Goal: Task Accomplishment & Management: Use online tool/utility

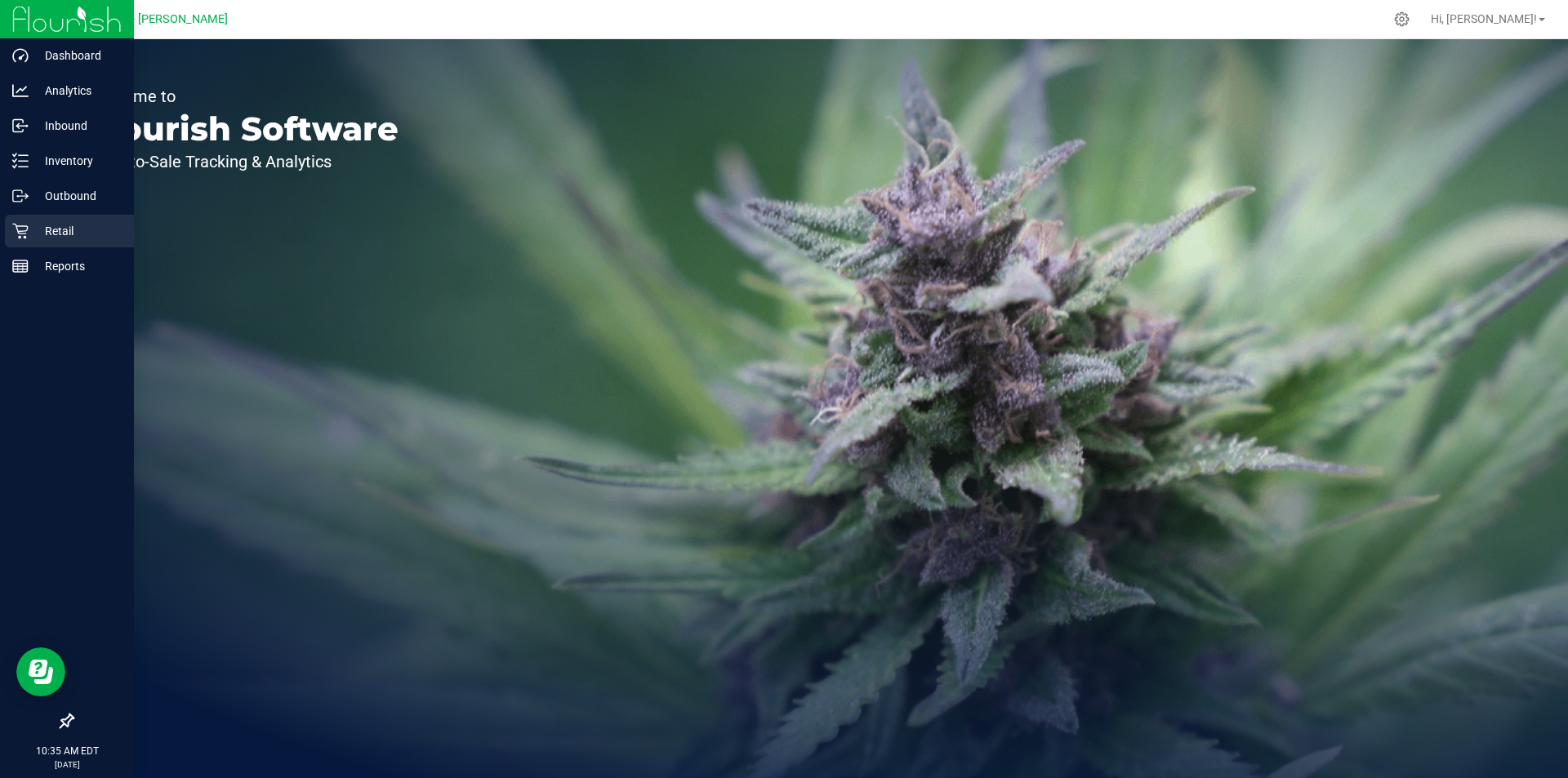
click at [64, 221] on p "Retail" at bounding box center [77, 230] width 98 height 19
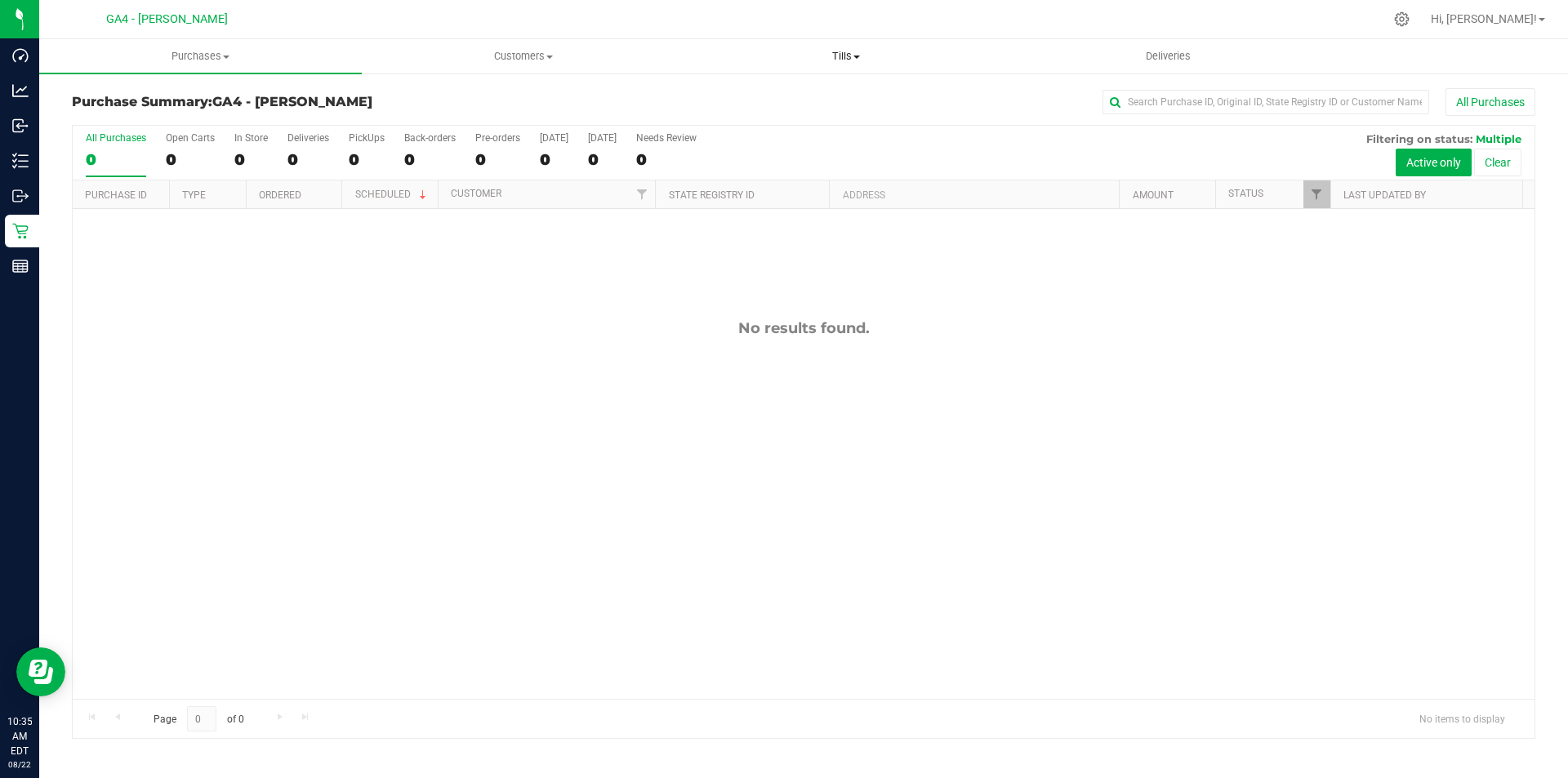
click at [845, 68] on uib-tab-heading "Tills Manage tills Reconcile e-payments" at bounding box center [845, 56] width 320 height 32
click at [751, 94] on span "Manage tills" at bounding box center [739, 97] width 111 height 14
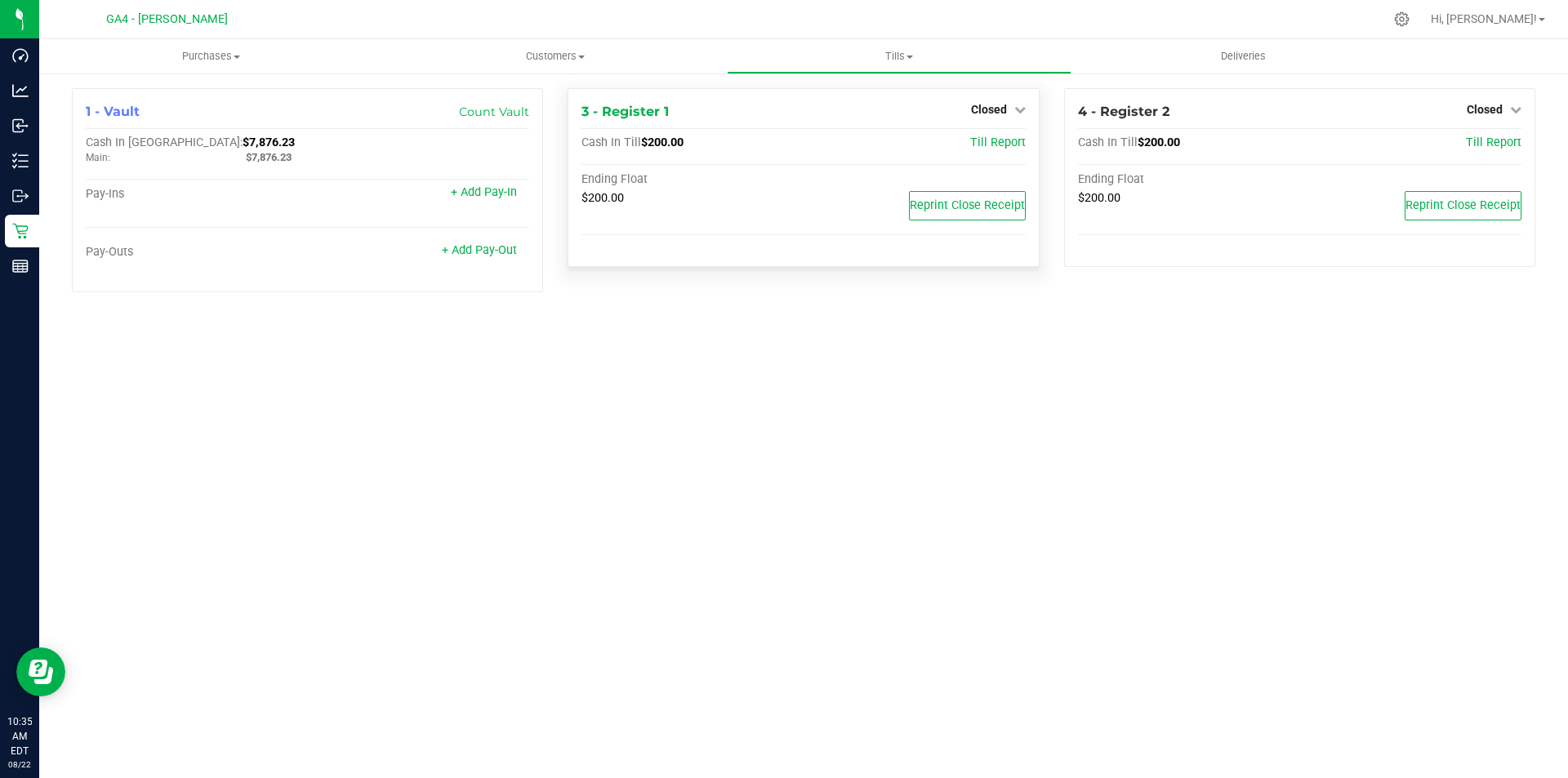
click at [1001, 101] on div "Closed" at bounding box center [998, 109] width 55 height 19
click at [1001, 111] on span "Closed" at bounding box center [988, 110] width 36 height 13
click at [976, 146] on link "Open Till" at bounding box center [988, 144] width 44 height 13
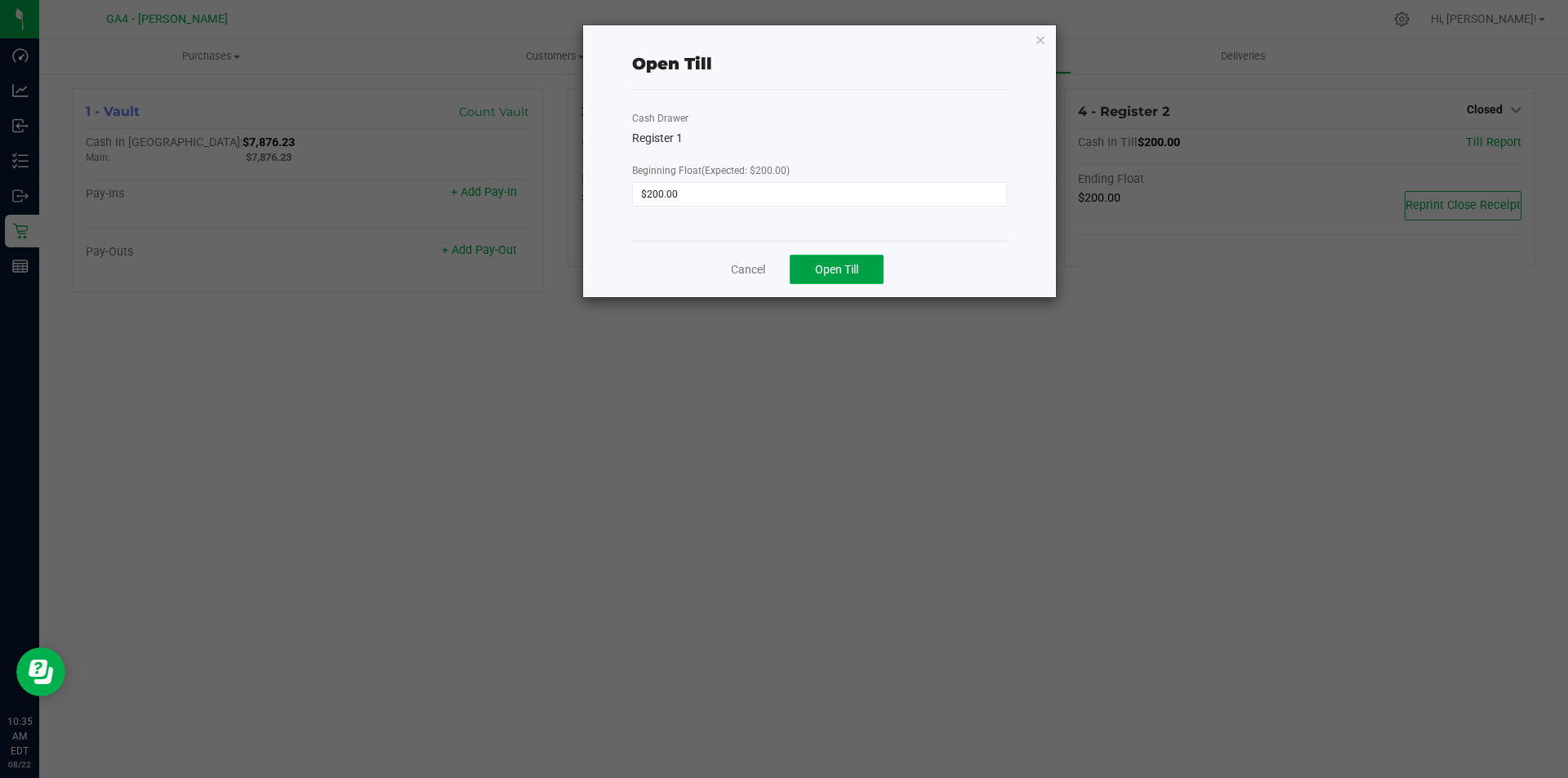
click at [821, 267] on span "Open Till" at bounding box center [836, 269] width 44 height 13
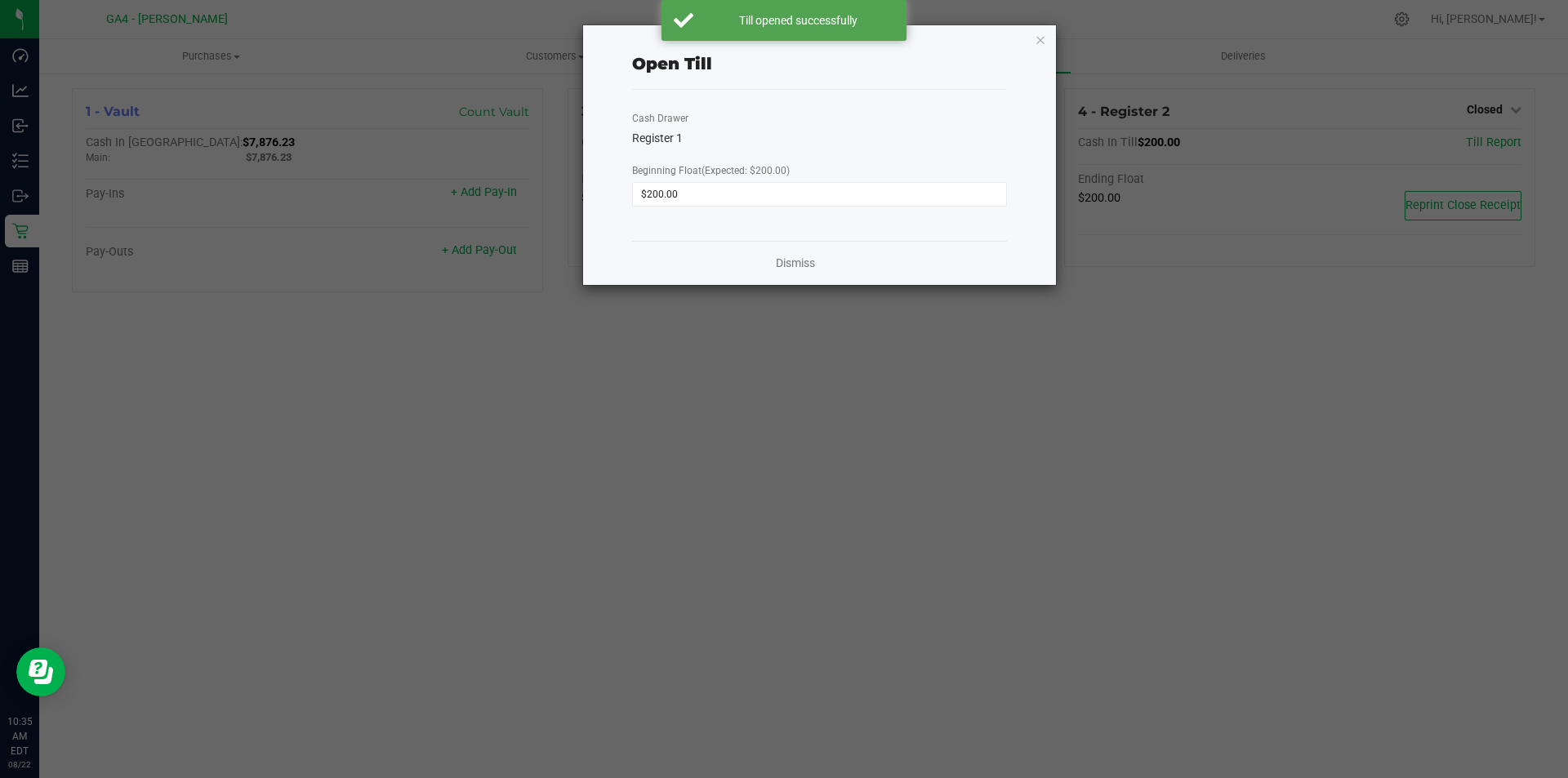
click at [1032, 41] on div "Open Till Cash Drawer Register 1 Beginning Float (Expected: $200.00) $200.00 Di…" at bounding box center [819, 155] width 473 height 260
click at [791, 267] on link "Dismiss" at bounding box center [795, 263] width 39 height 17
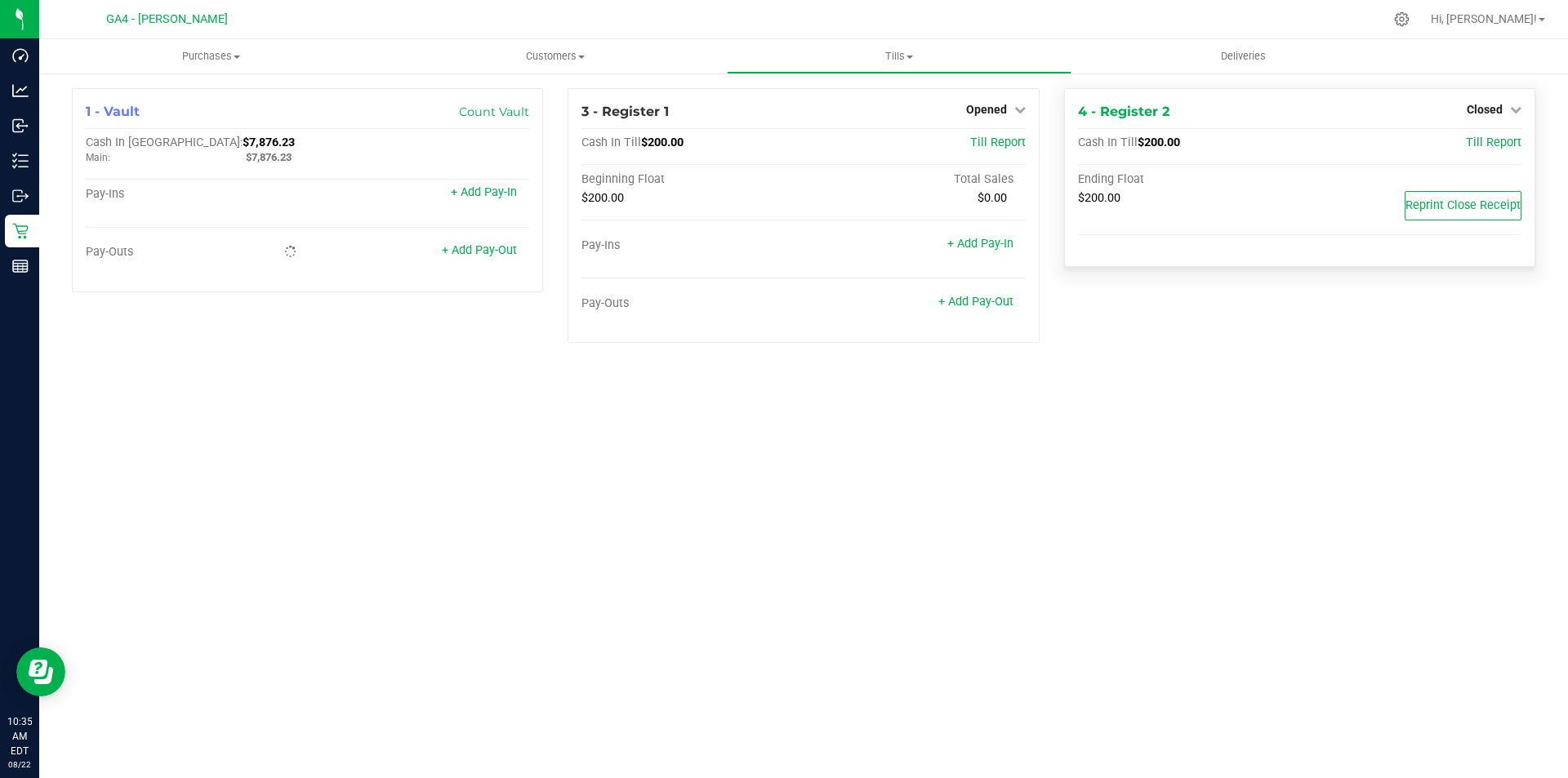
drag, startPoint x: 1483, startPoint y: 111, endPoint x: 1468, endPoint y: 132, distance: 25.8
click at [1483, 111] on span "Closed" at bounding box center [1484, 110] width 36 height 13
click at [1475, 150] on link "Open Till" at bounding box center [1483, 144] width 44 height 13
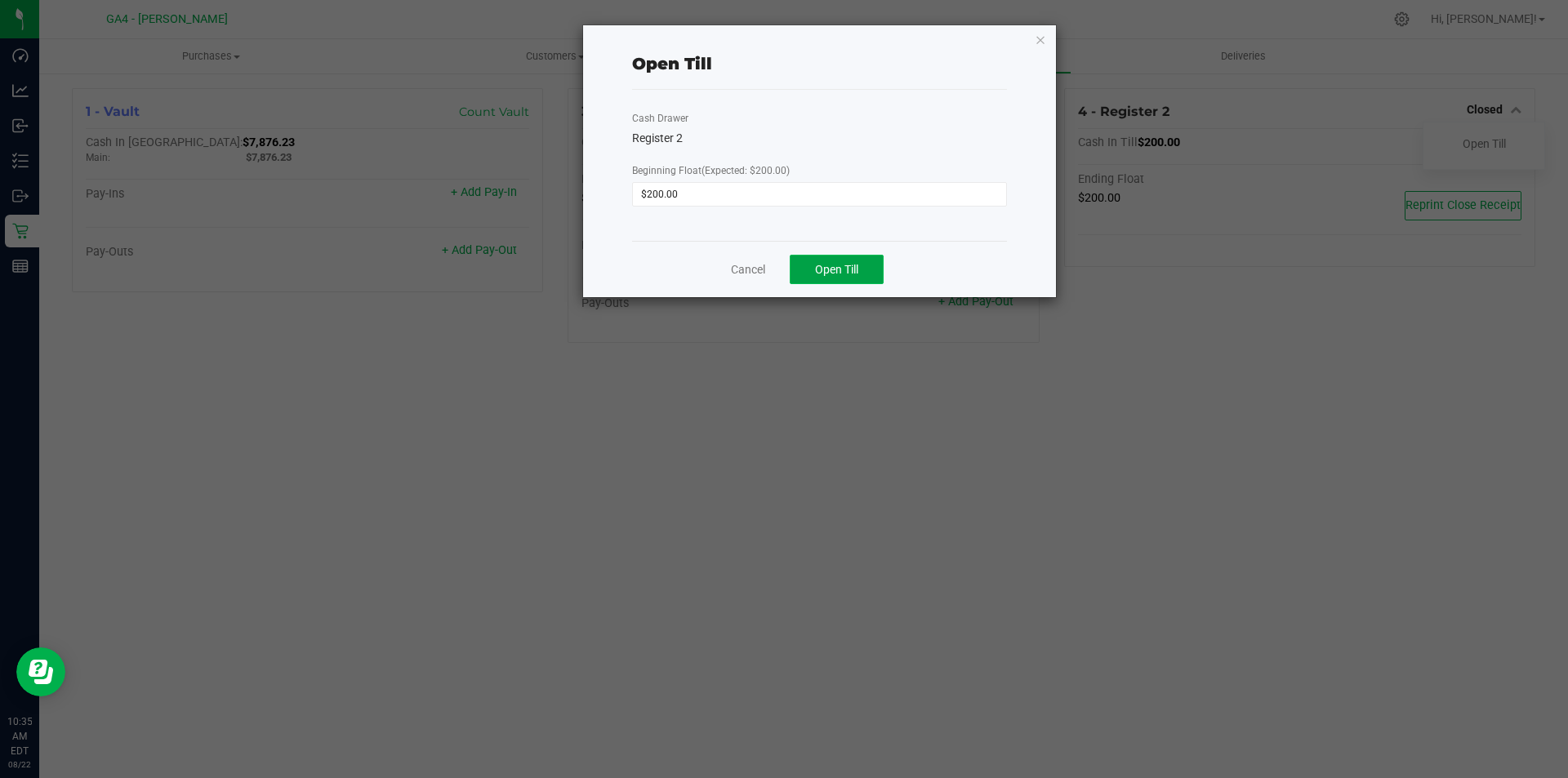
click at [840, 273] on span "Open Till" at bounding box center [836, 269] width 44 height 13
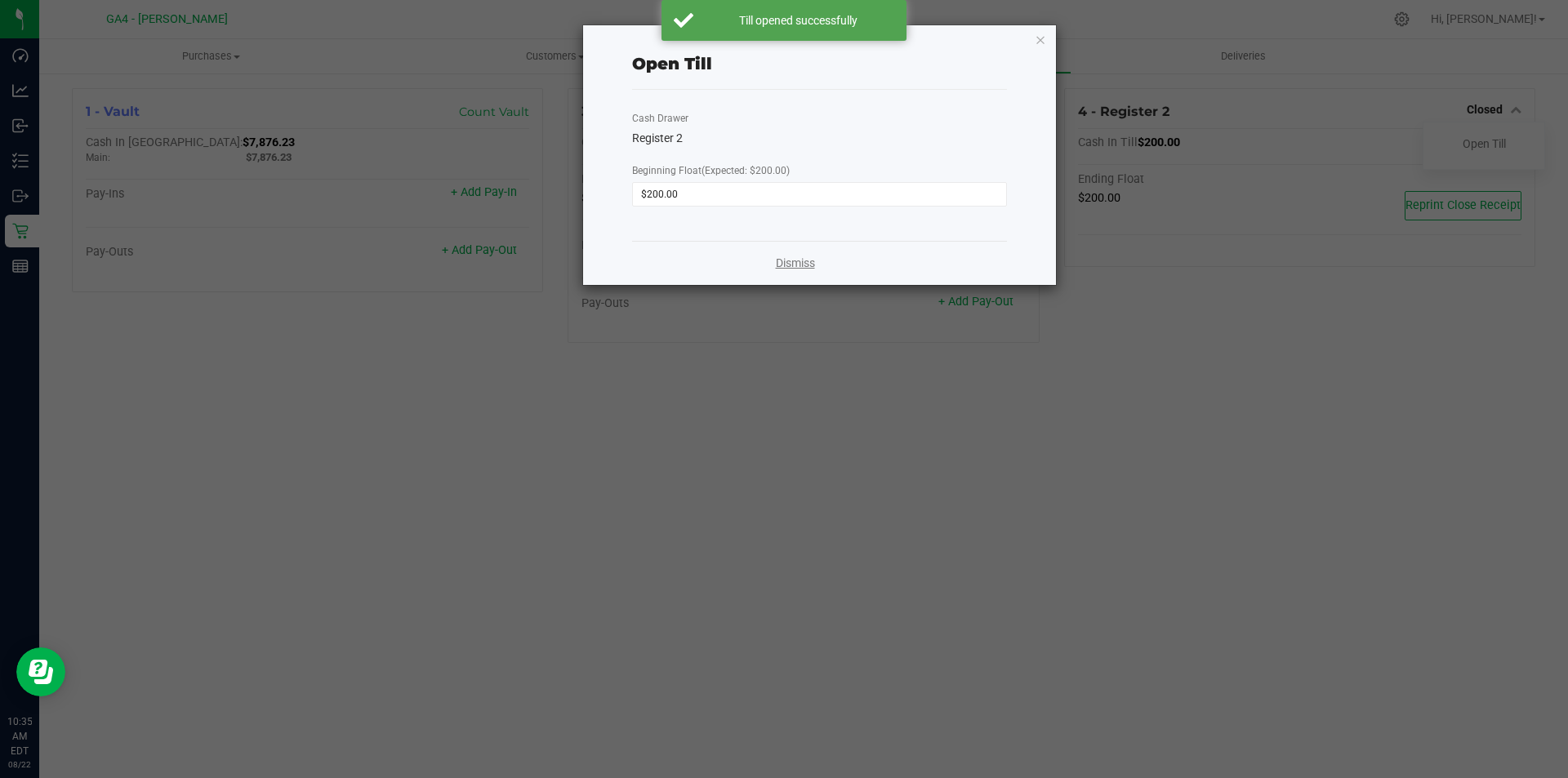
click at [807, 266] on link "Dismiss" at bounding box center [795, 263] width 39 height 17
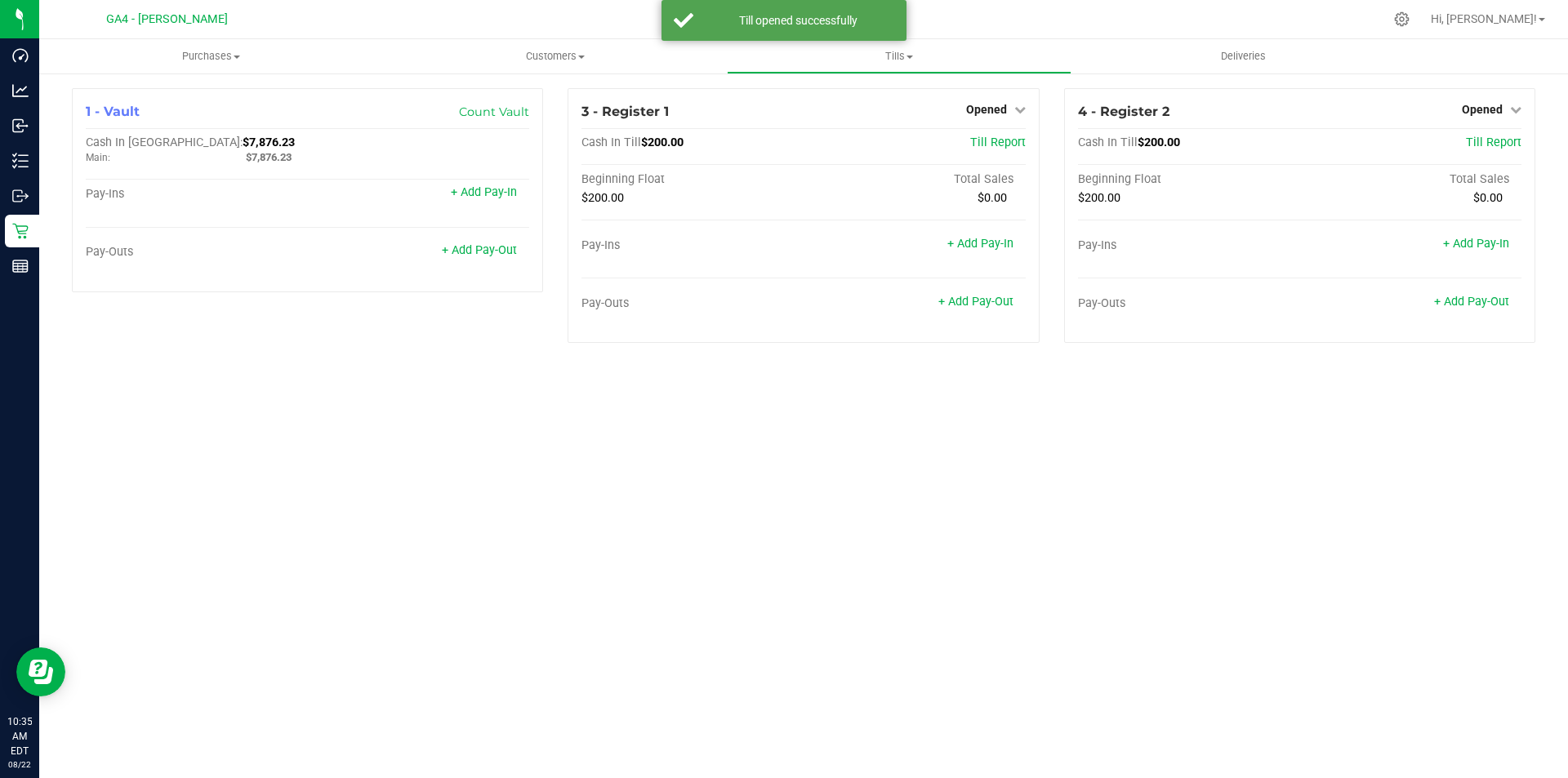
click at [1486, 499] on div "Purchases Summary of purchases Fulfillment All purchases Customers All customer…" at bounding box center [804, 408] width 1529 height 739
